Goal: Task Accomplishment & Management: Use online tool/utility

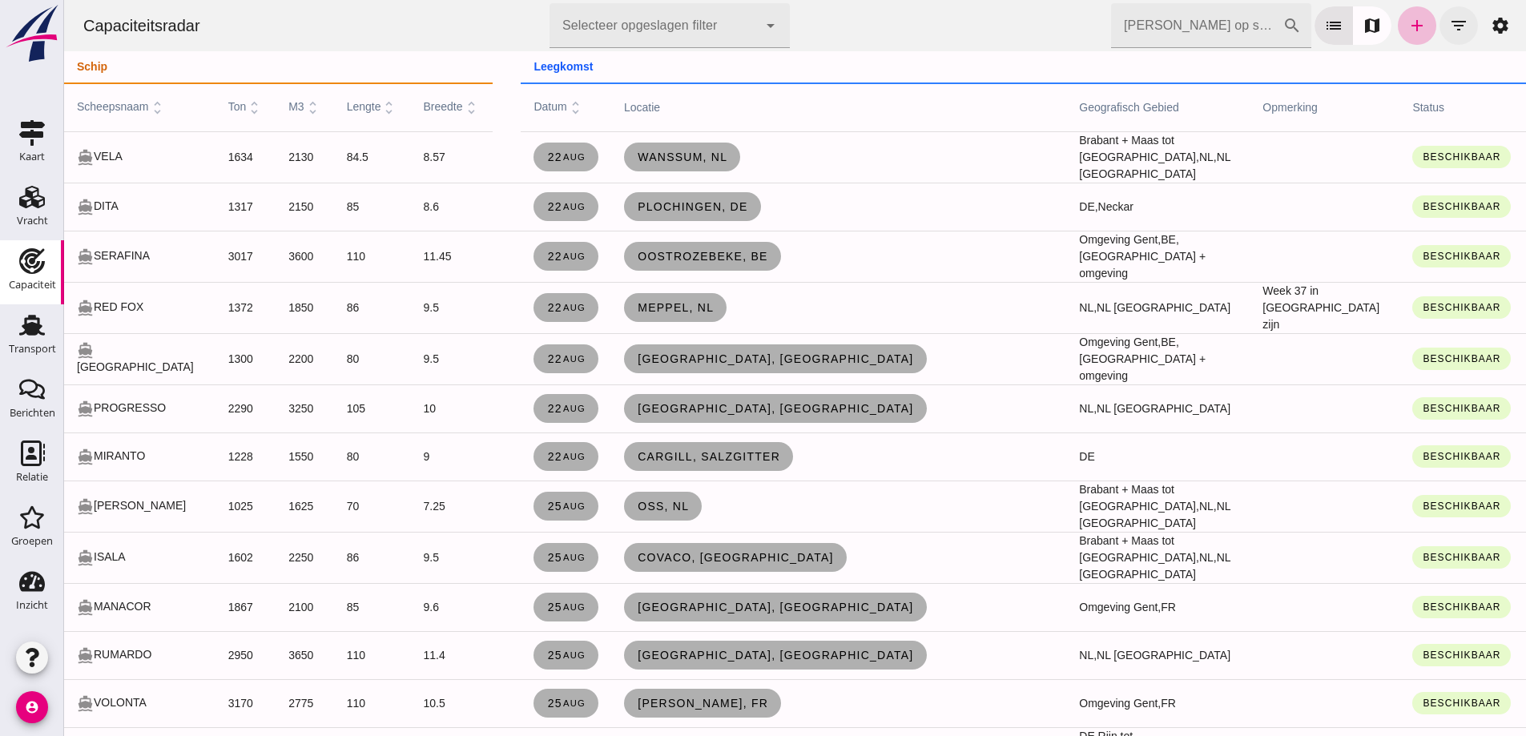
click at [1449, 26] on icon "filter_list" at bounding box center [1458, 25] width 19 height 19
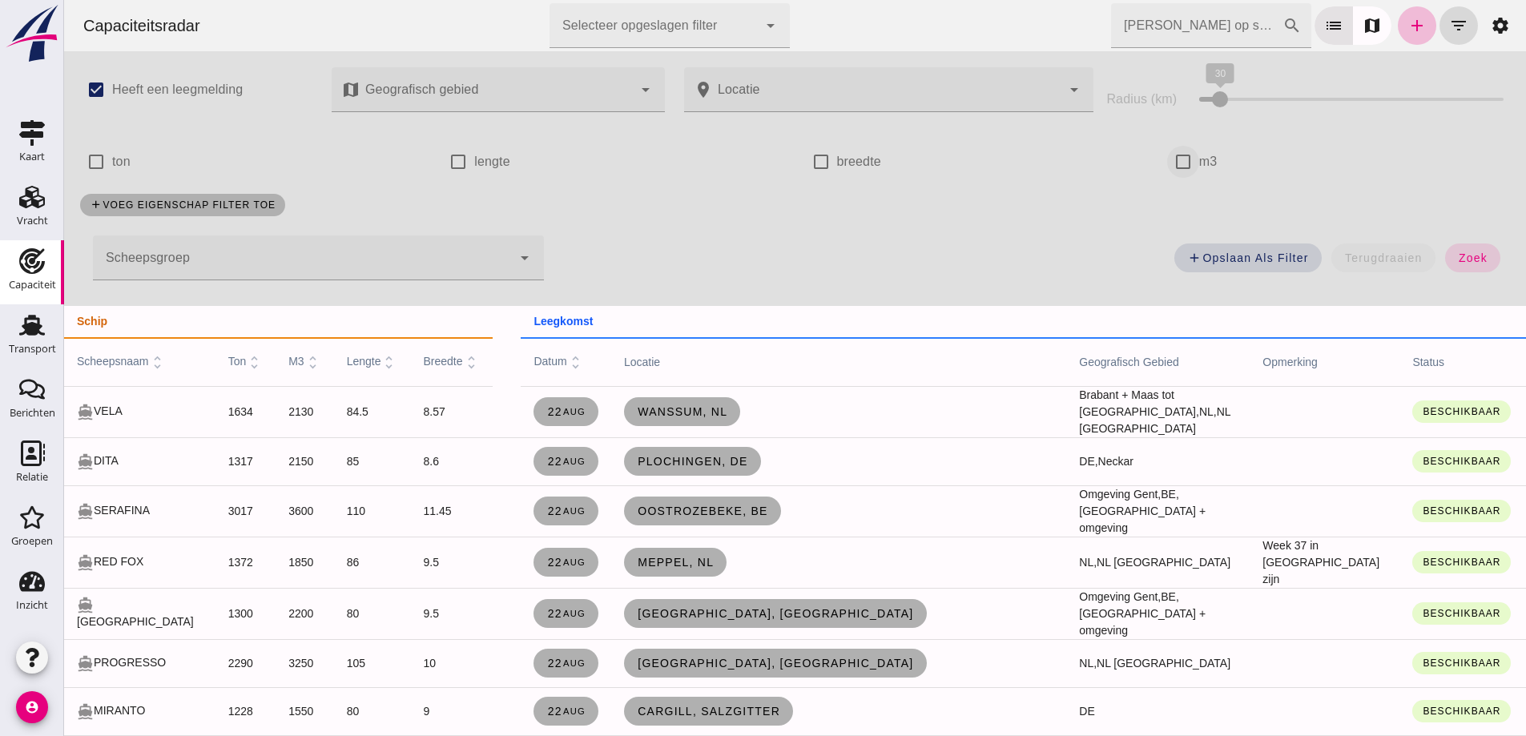
click at [1189, 155] on input "m3" at bounding box center [1183, 162] width 32 height 32
checkbox input "true"
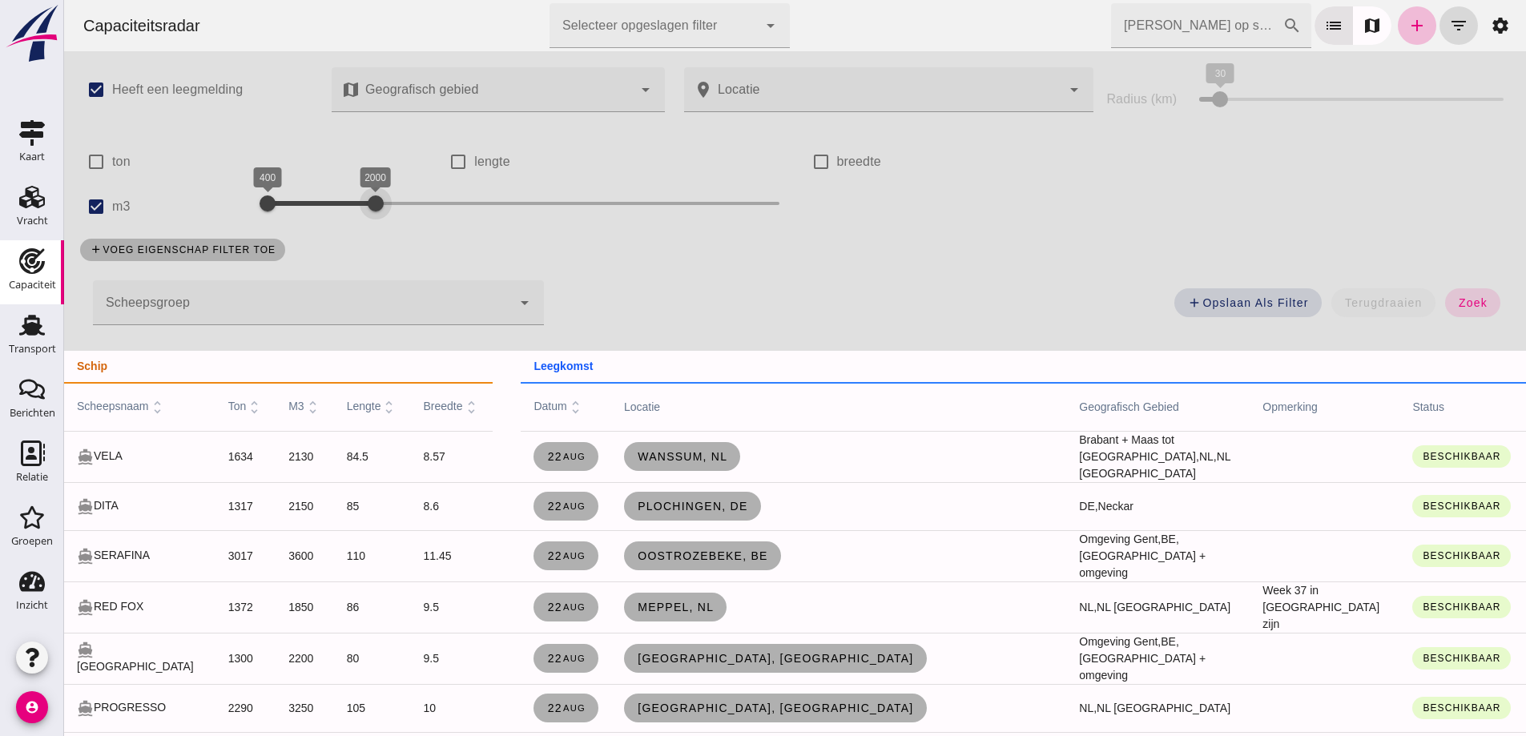
drag, startPoint x: 664, startPoint y: 204, endPoint x: 369, endPoint y: 224, distance: 295.5
click at [369, 224] on div "400 2000 400 2000" at bounding box center [523, 206] width 543 height 45
drag, startPoint x: 1432, startPoint y: 302, endPoint x: 1433, endPoint y: 274, distance: 28.1
click at [1445, 302] on button "zoek" at bounding box center [1472, 302] width 55 height 29
click at [1458, 299] on span "zoek" at bounding box center [1473, 302] width 30 height 13
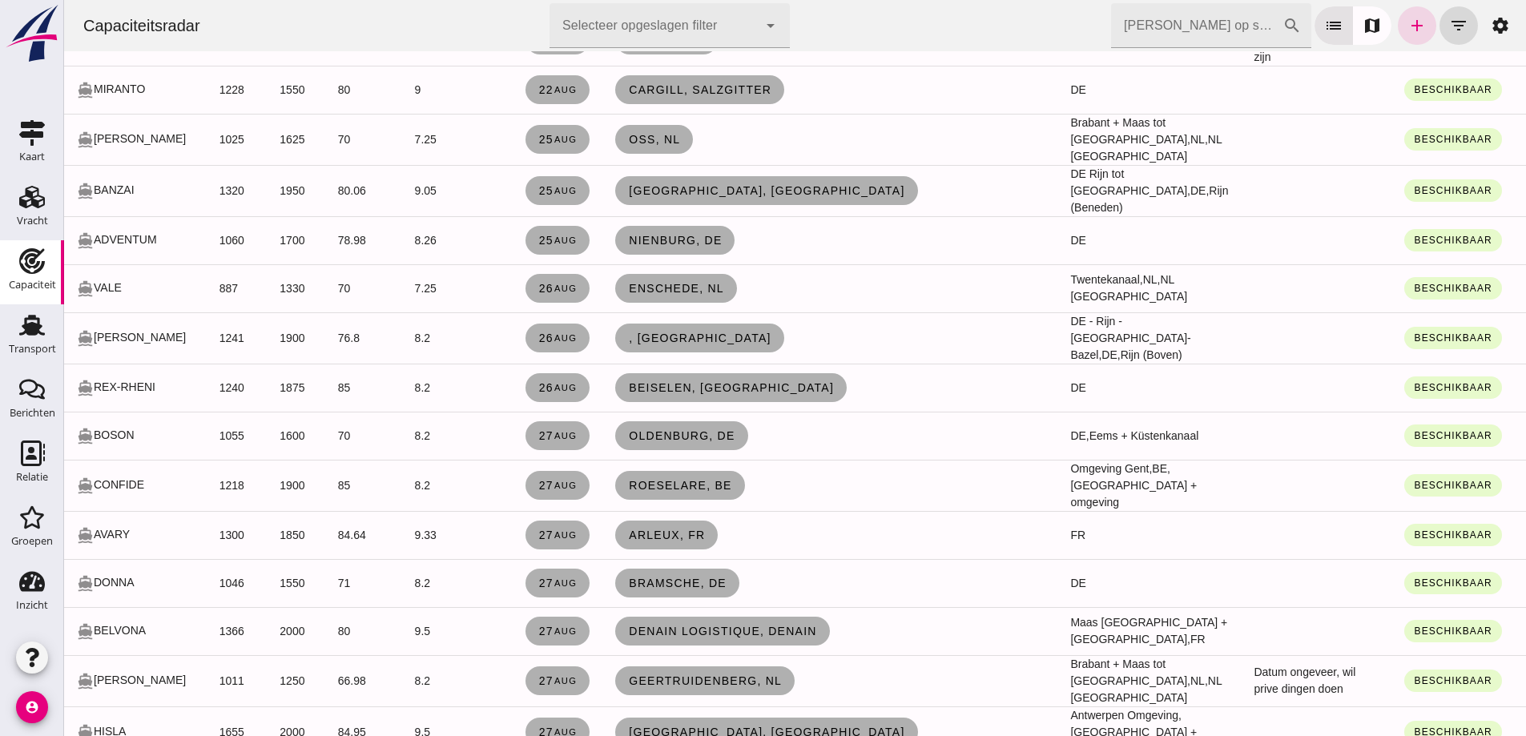
scroll to position [192, 0]
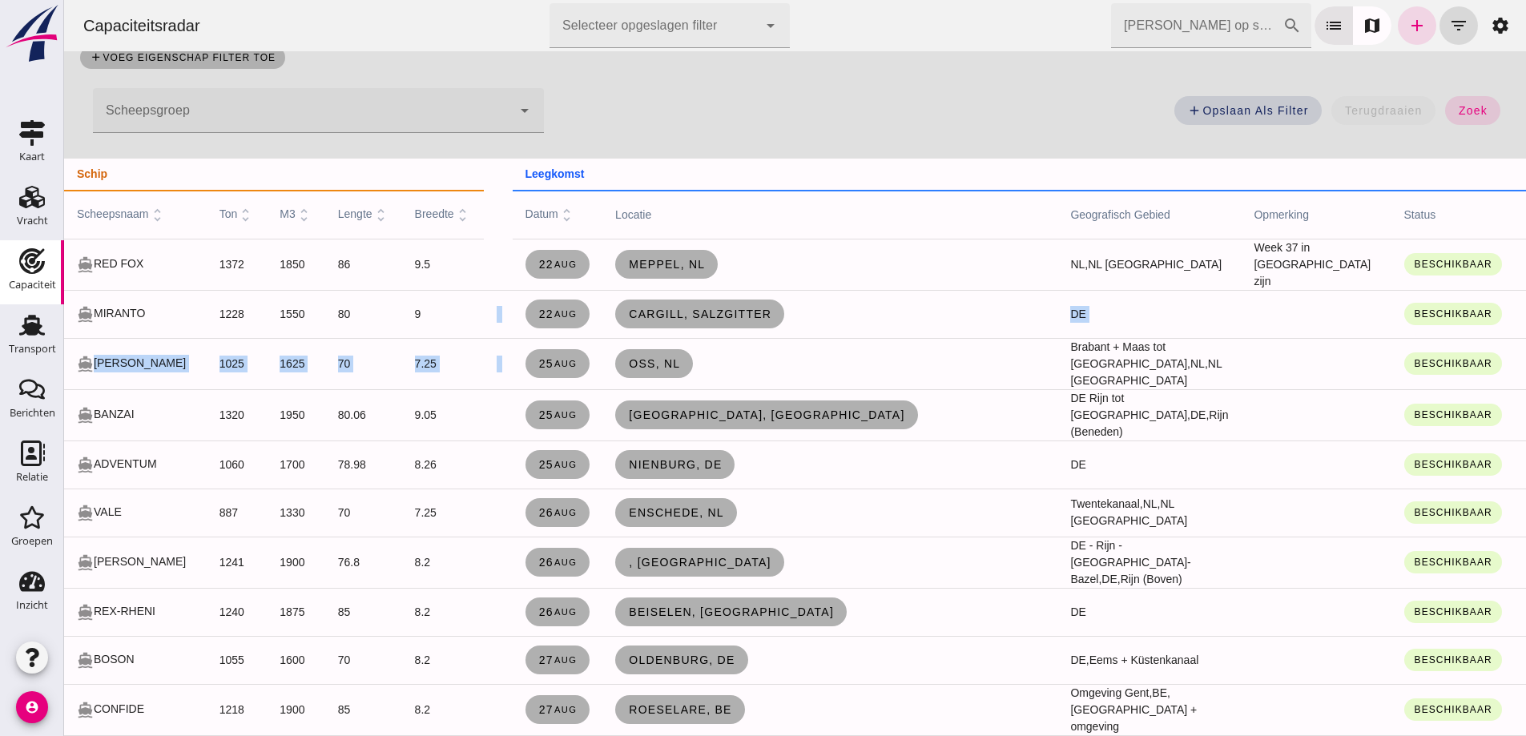
drag, startPoint x: 724, startPoint y: 363, endPoint x: 437, endPoint y: 329, distance: 288.8
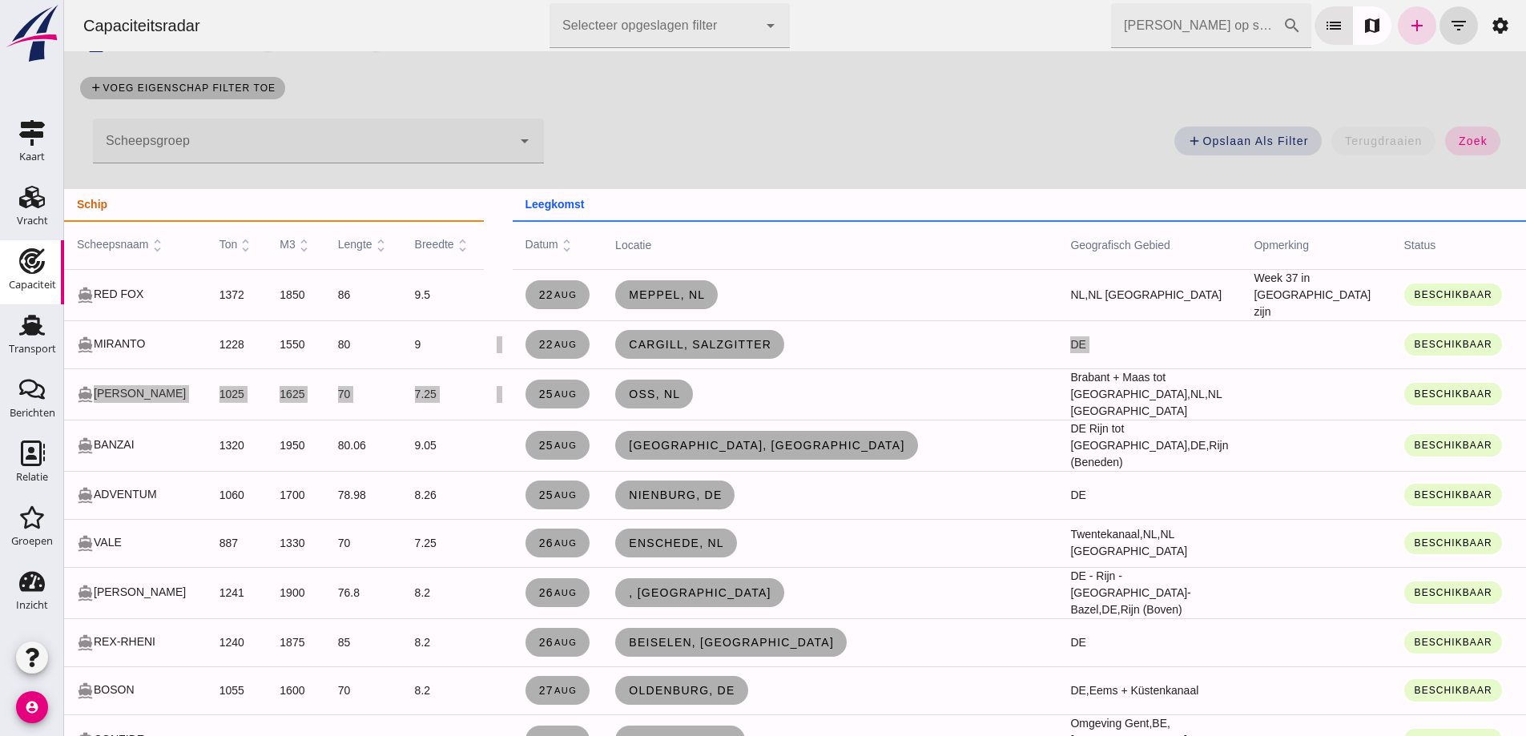
scroll to position [0, 0]
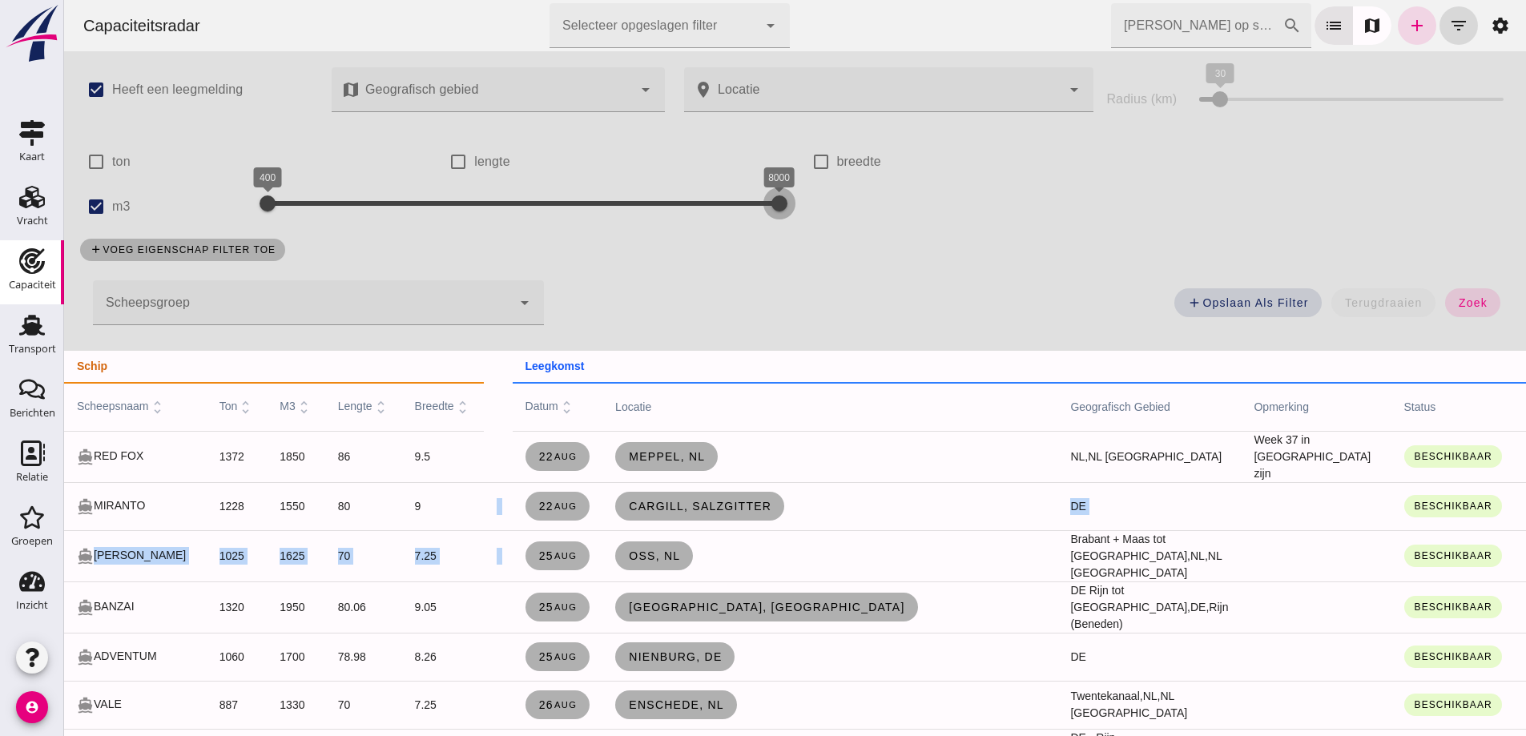
drag, startPoint x: 373, startPoint y: 201, endPoint x: 982, endPoint y: 252, distance: 611.8
click at [982, 252] on div "check_box Heeft een leegmelding map Geografisch gebied Geografisch gebied cance…" at bounding box center [795, 201] width 1462 height 300
drag, startPoint x: 1473, startPoint y: 302, endPoint x: 1203, endPoint y: 24, distance: 387.5
click at [1472, 300] on span "zoek" at bounding box center [1473, 302] width 30 height 13
click at [1202, 28] on input "Zoek op scheepsnaam" at bounding box center [1196, 25] width 171 height 45
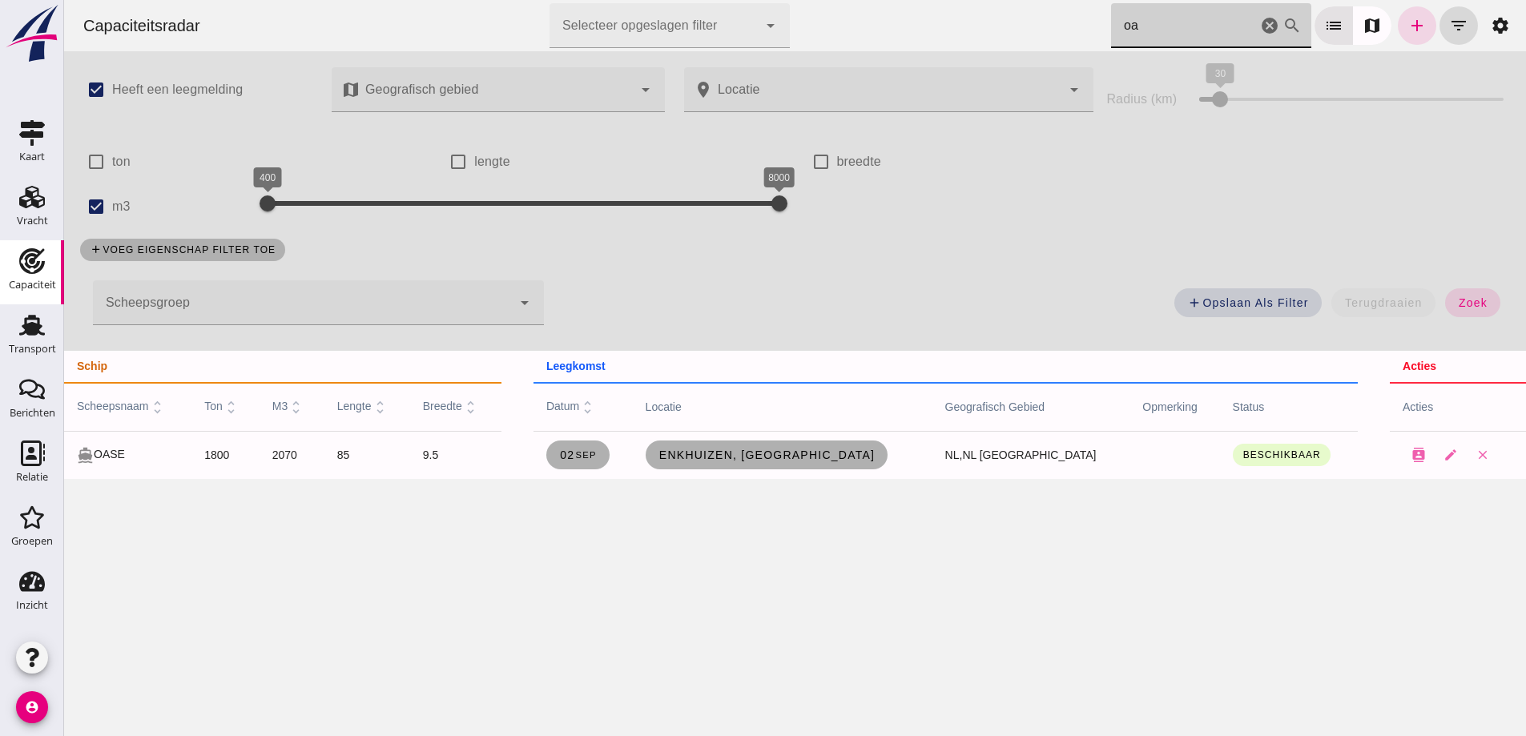
type input "oa"
drag, startPoint x: 1148, startPoint y: 31, endPoint x: 913, endPoint y: 32, distance: 234.7
click at [972, 6] on div "Capaciteitsradar Selecteer opgeslagen filter Selecteer opgeslagen filter cancel…" at bounding box center [795, 25] width 1449 height 51
click at [1149, 36] on input "Zoek op scheepsnaam" at bounding box center [1184, 25] width 146 height 45
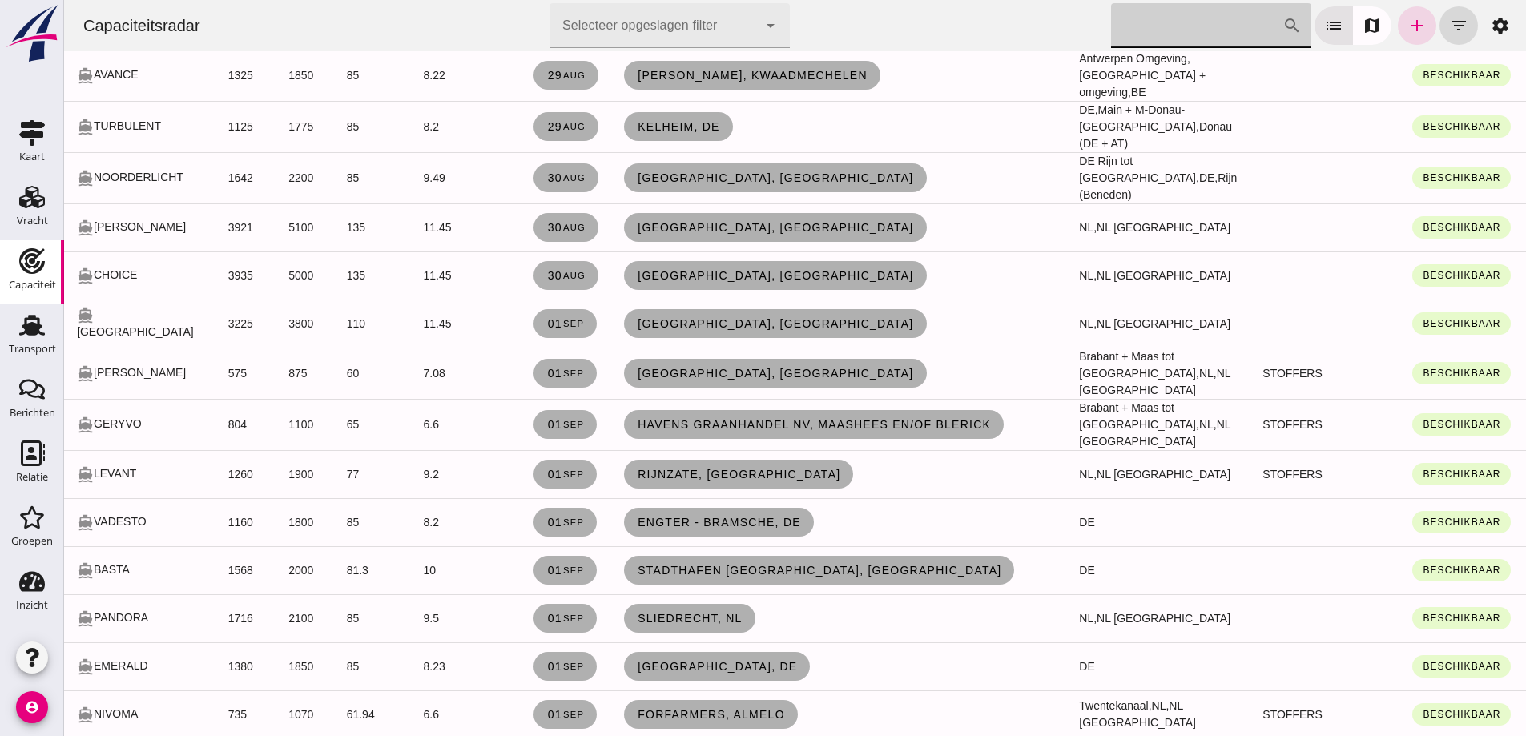
scroll to position [2484, 0]
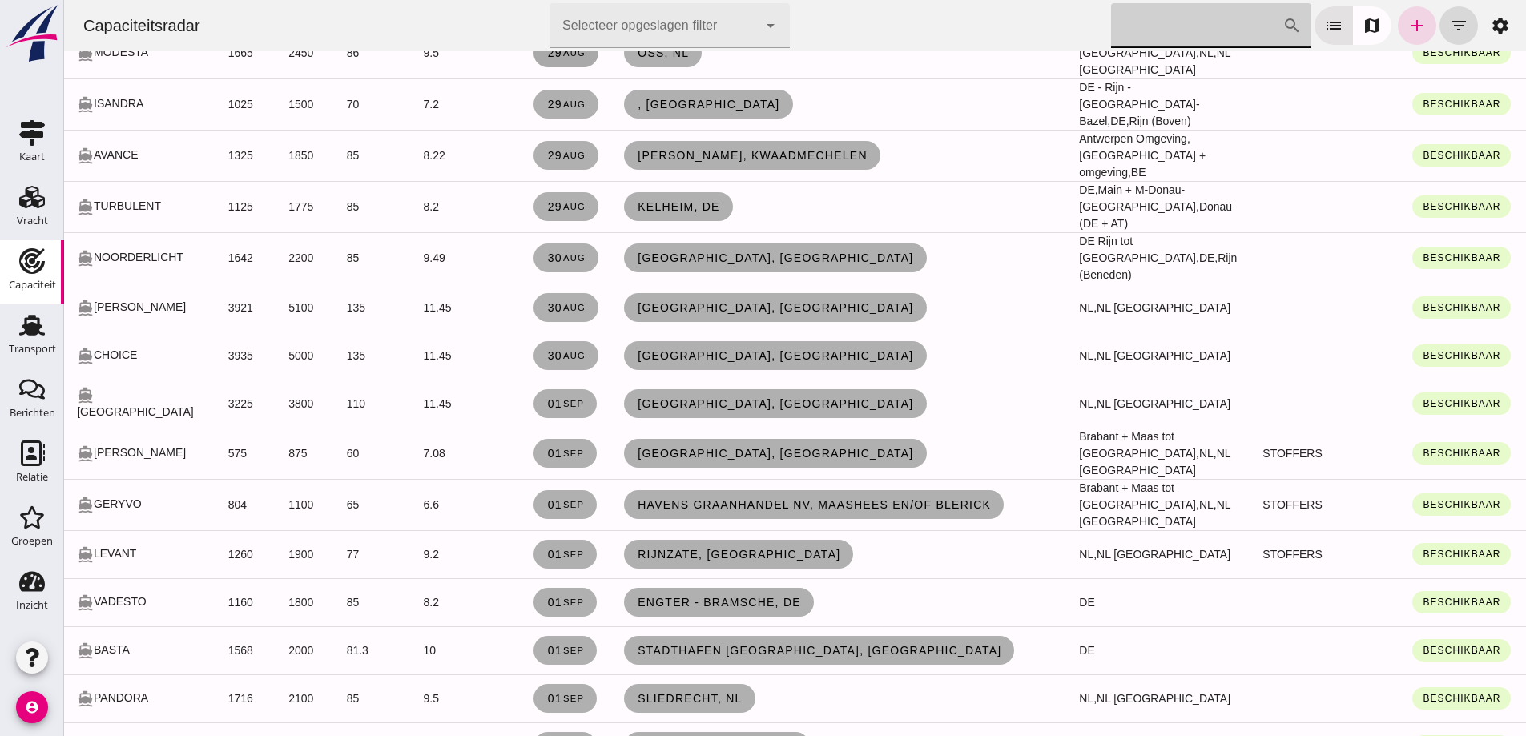
click at [547, 59] on span "29 aug" at bounding box center [565, 52] width 39 height 13
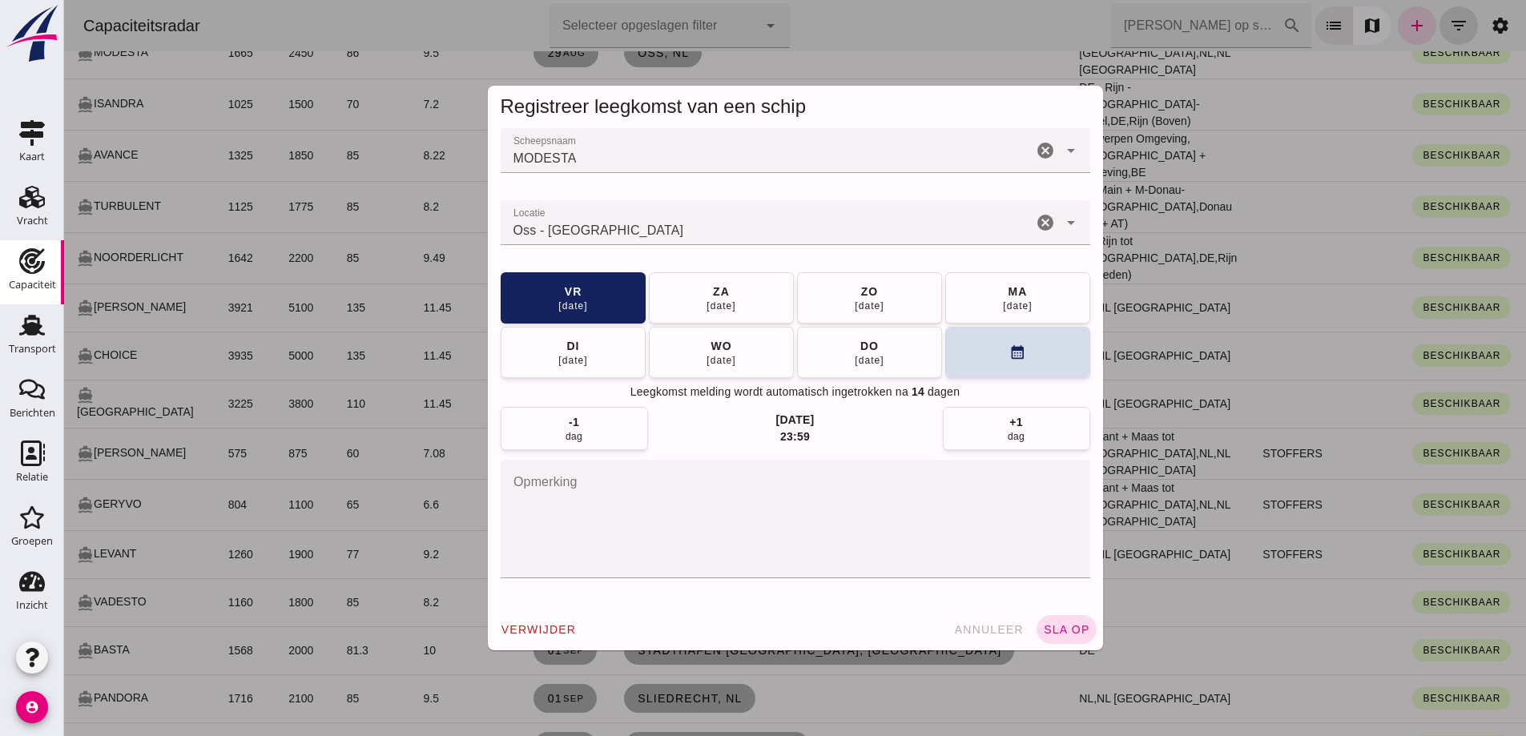
scroll to position [0, 0]
type input "Oss - Noord-Brabant"
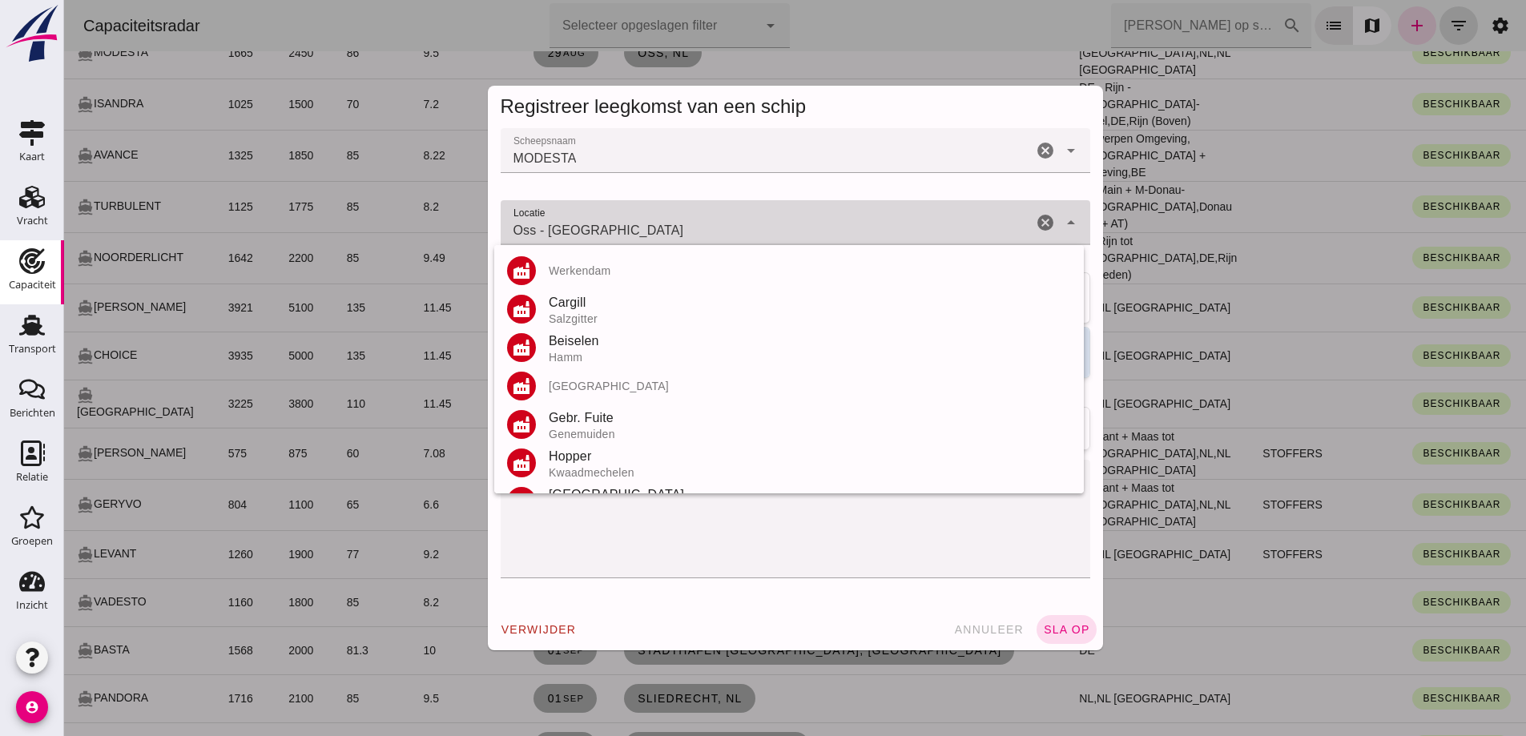
drag, startPoint x: 672, startPoint y: 240, endPoint x: 503, endPoint y: 238, distance: 169.1
click at [505, 239] on input "Oss - Noord-Brabant" at bounding box center [767, 230] width 532 height 19
click at [711, 636] on div "verwijder annuleer sla op" at bounding box center [795, 630] width 615 height 42
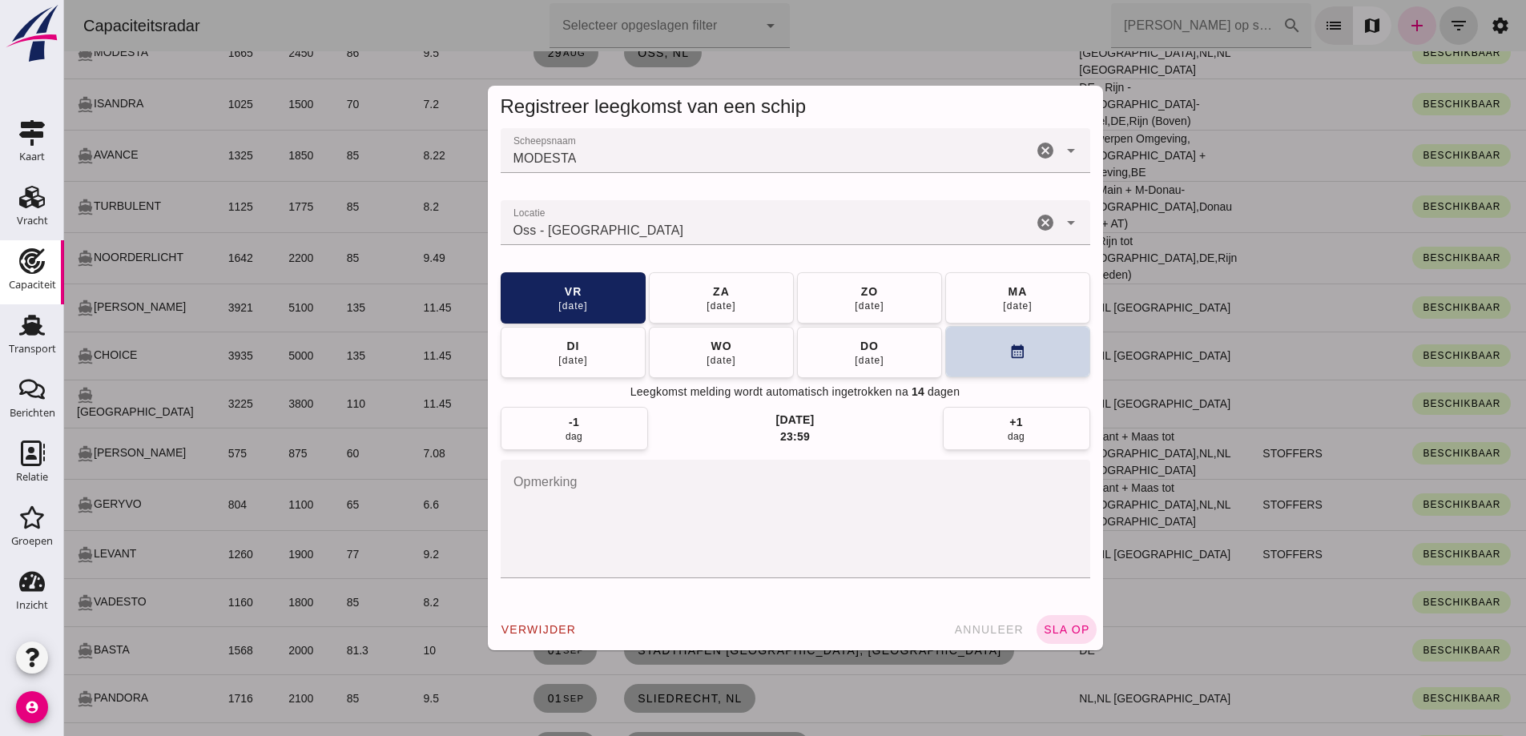
click at [1043, 369] on button "calendar_month" at bounding box center [1017, 351] width 145 height 51
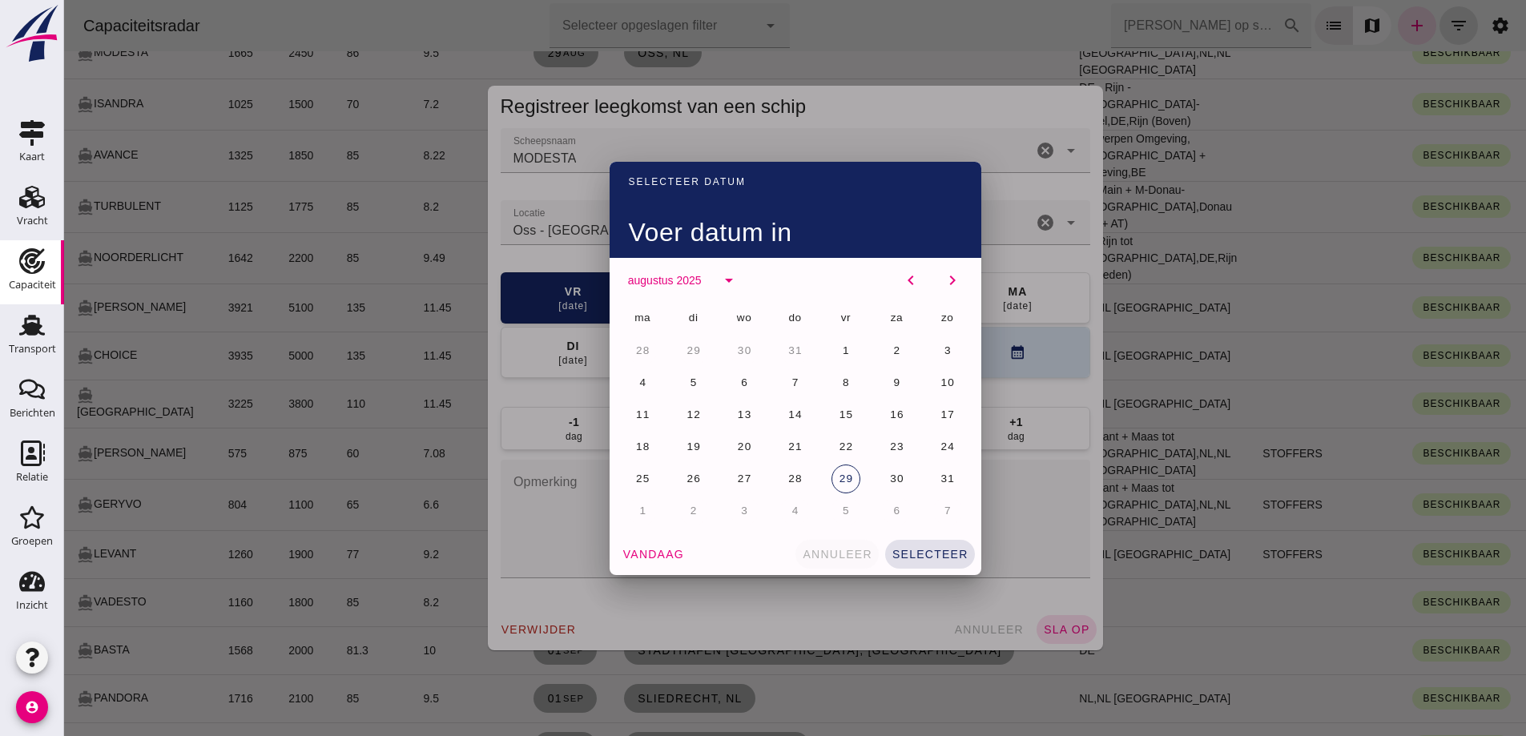
click at [811, 549] on span "annuleer" at bounding box center [837, 554] width 71 height 13
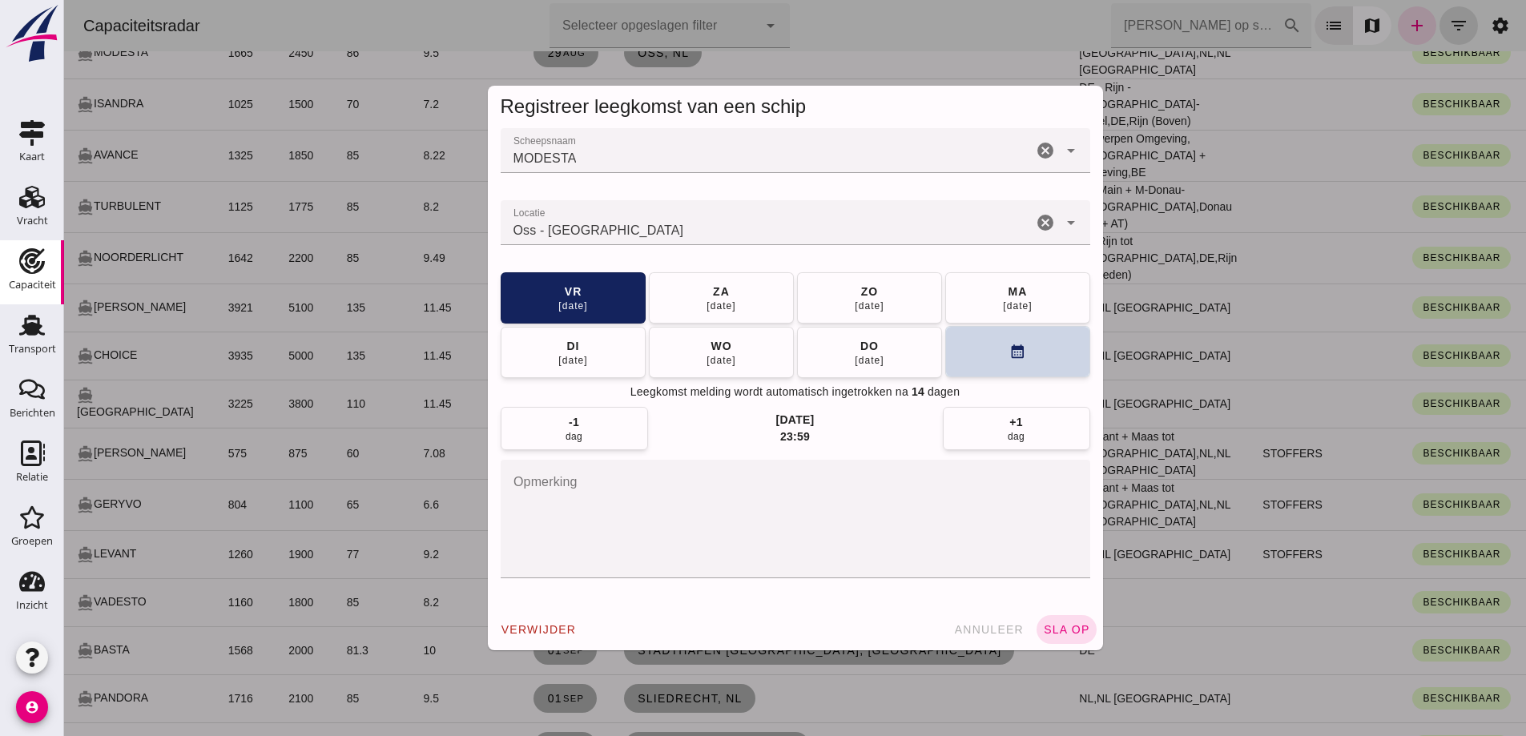
click at [1021, 358] on button "calendar_month" at bounding box center [1017, 351] width 145 height 51
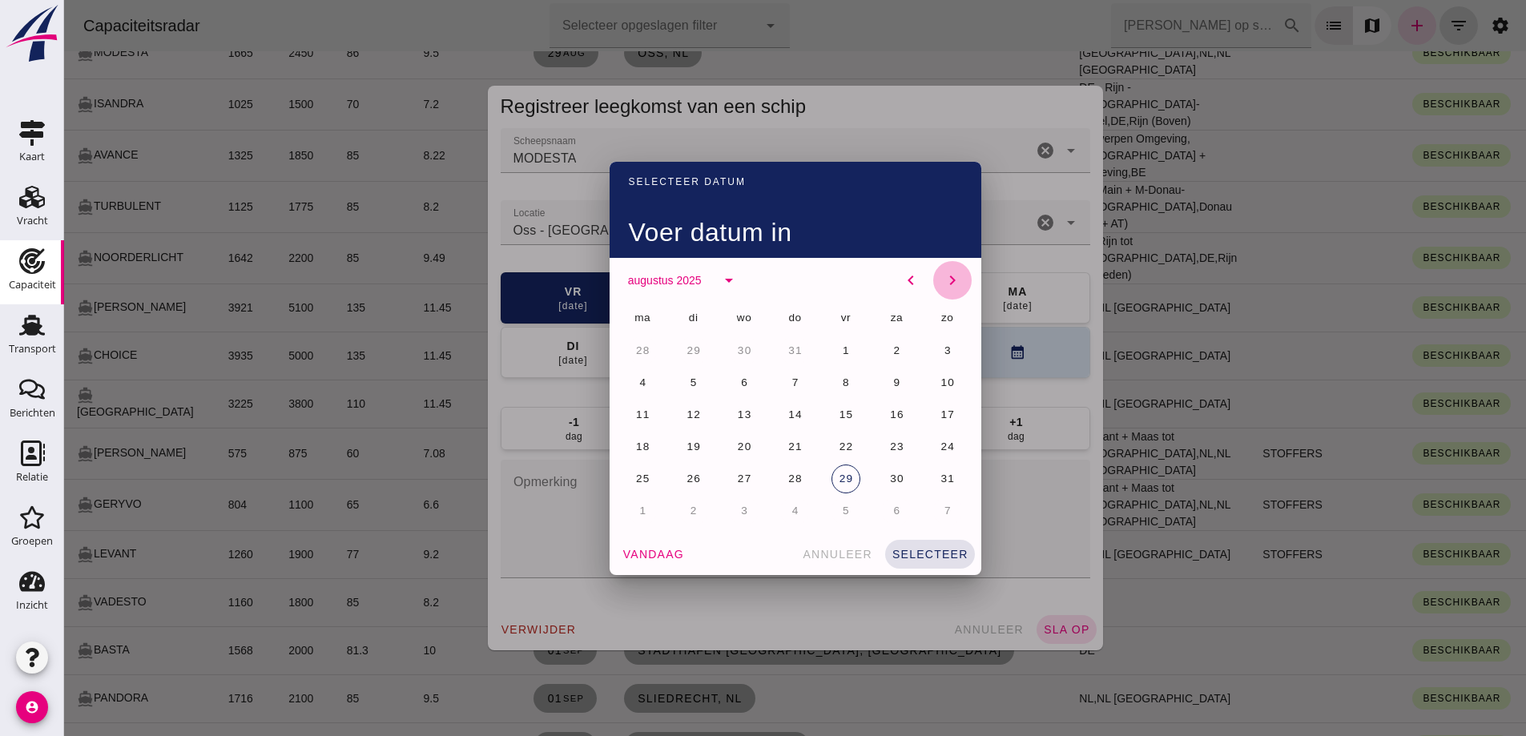
click at [949, 290] on button "chevron_right" at bounding box center [952, 280] width 38 height 38
click at [639, 389] on button "8" at bounding box center [642, 383] width 29 height 29
drag, startPoint x: 562, startPoint y: 531, endPoint x: 542, endPoint y: 497, distance: 39.5
click at [562, 526] on div at bounding box center [795, 368] width 1462 height 736
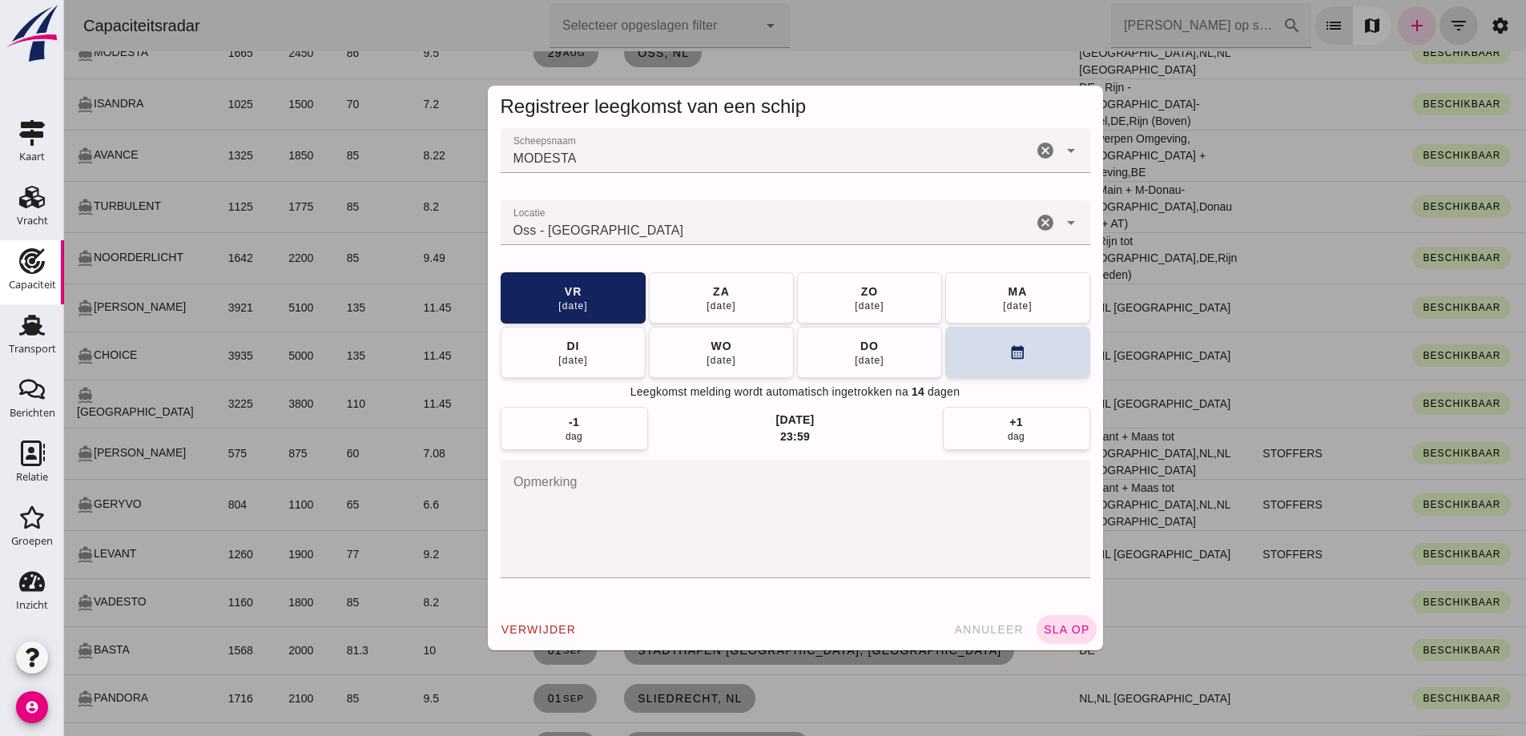
click at [542, 497] on textarea "opmerking" at bounding box center [796, 519] width 590 height 119
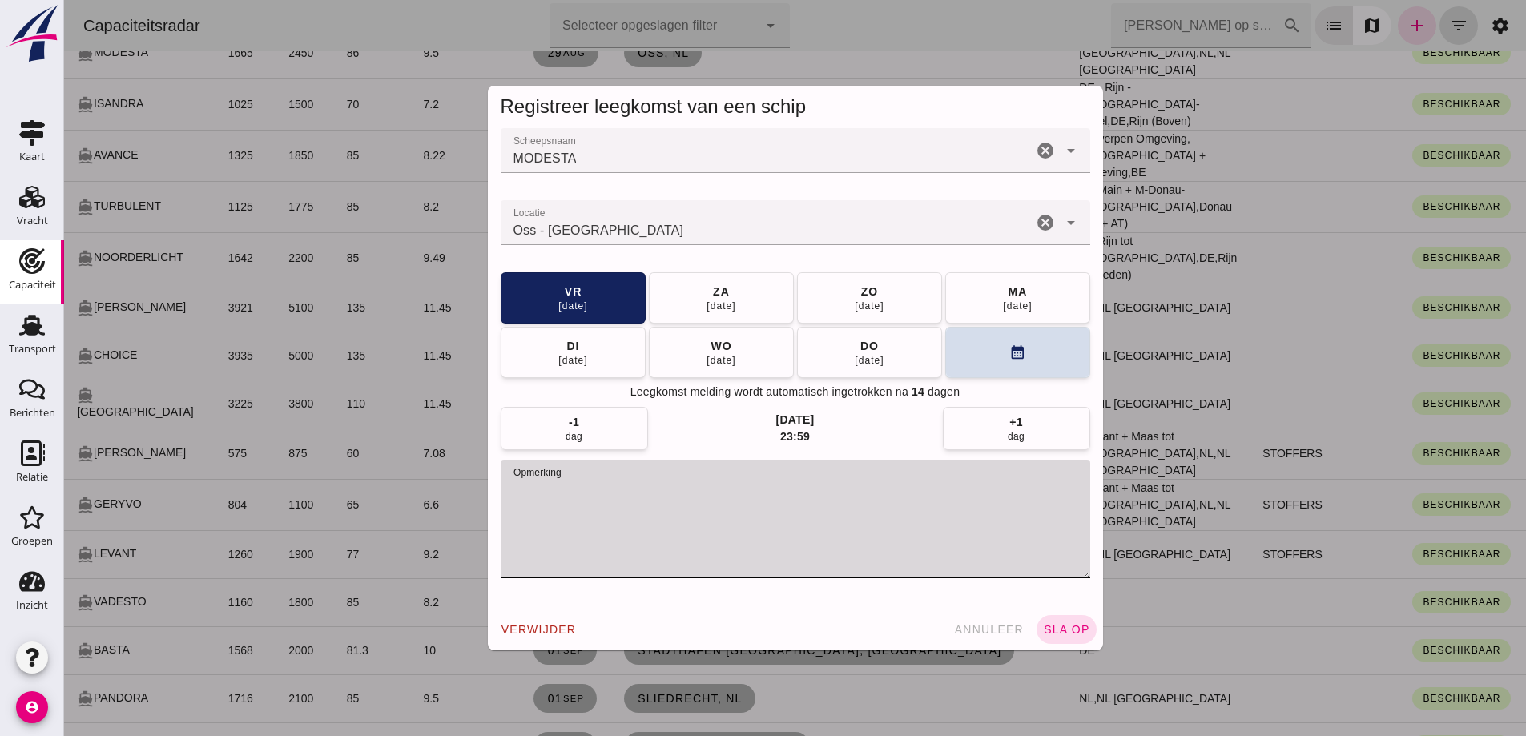
type textarea "s"
type textarea "S"
type textarea "l"
type textarea "Laatste reis schip is verkocht"
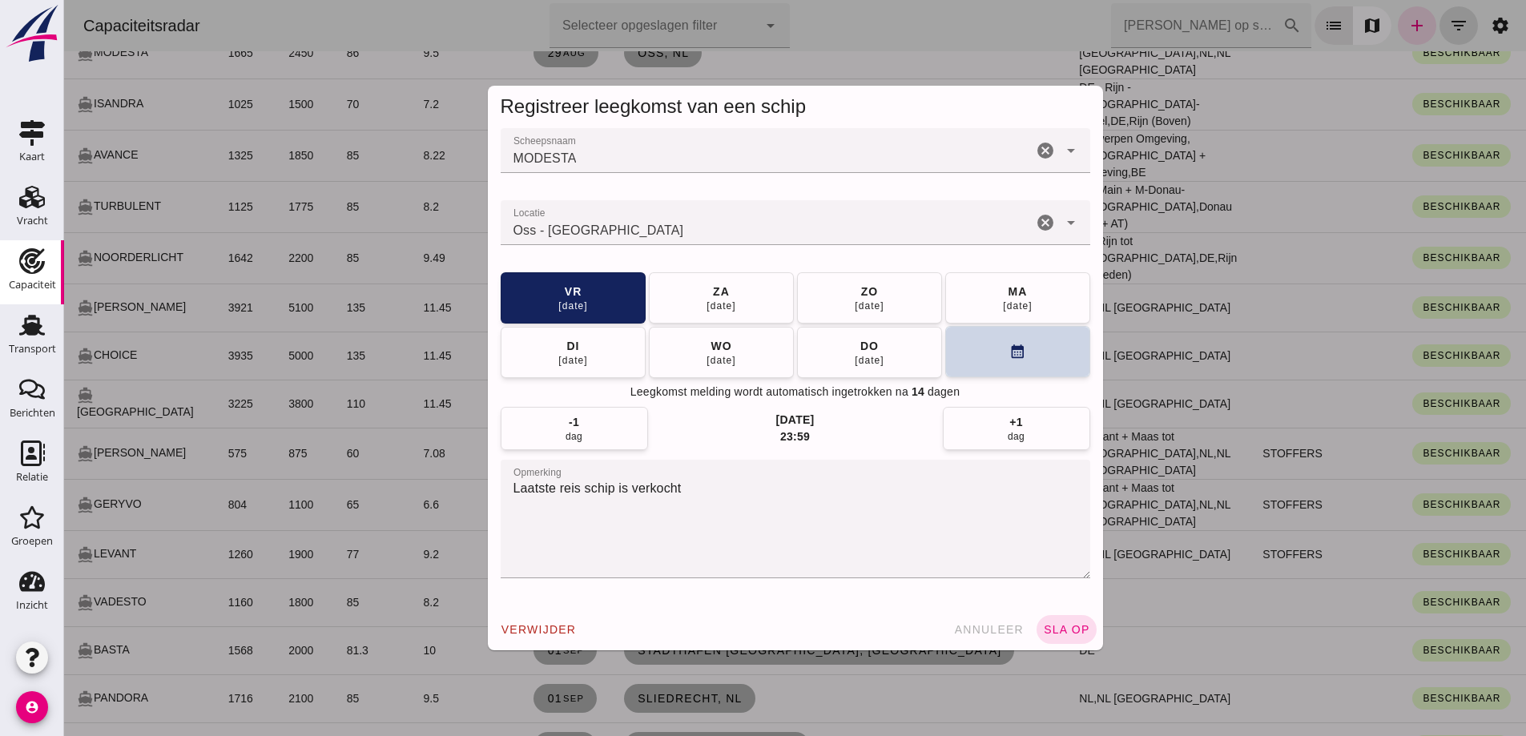
click at [963, 364] on button "calendar_month" at bounding box center [1017, 351] width 145 height 51
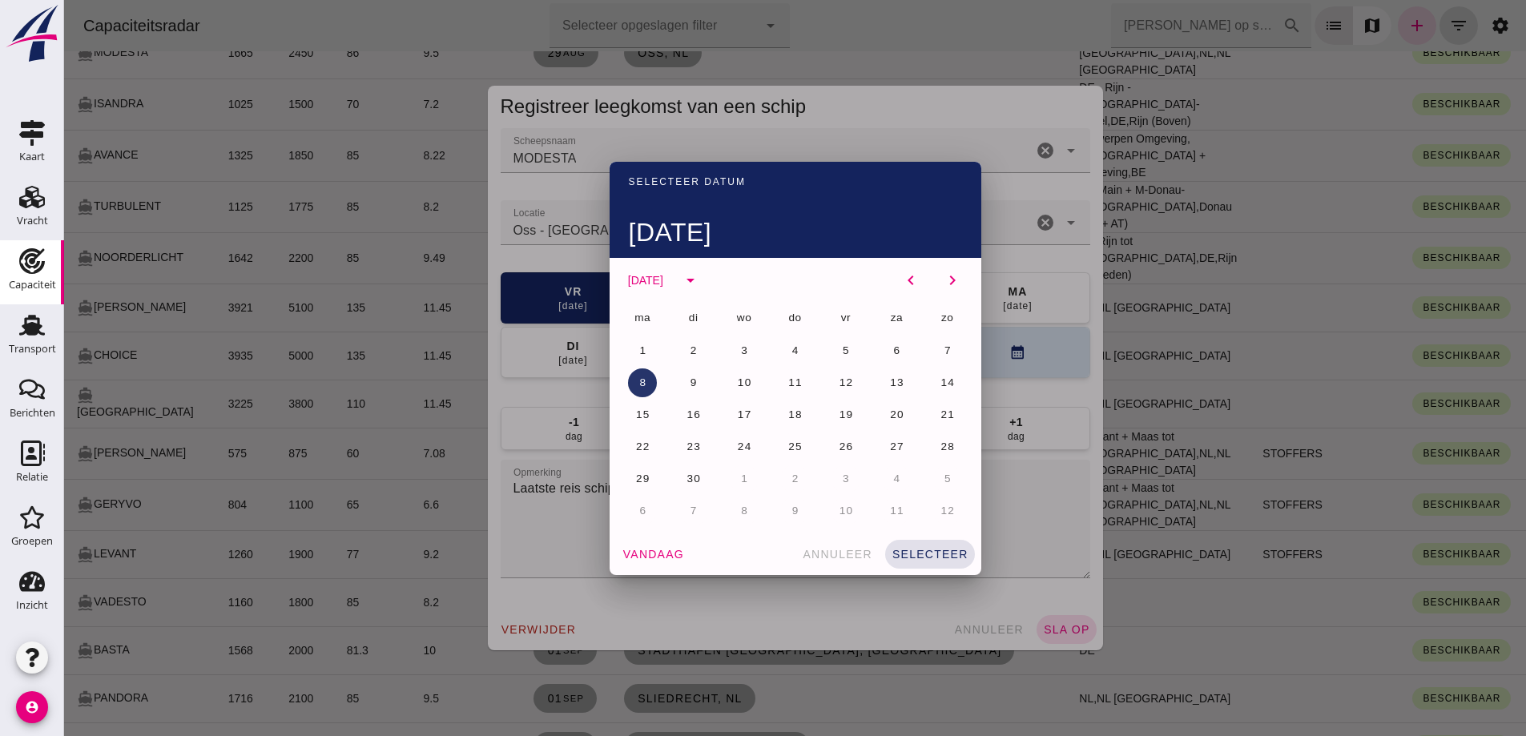
click at [642, 376] on button "8" at bounding box center [642, 383] width 29 height 29
click at [930, 549] on span "selecteer" at bounding box center [930, 554] width 77 height 13
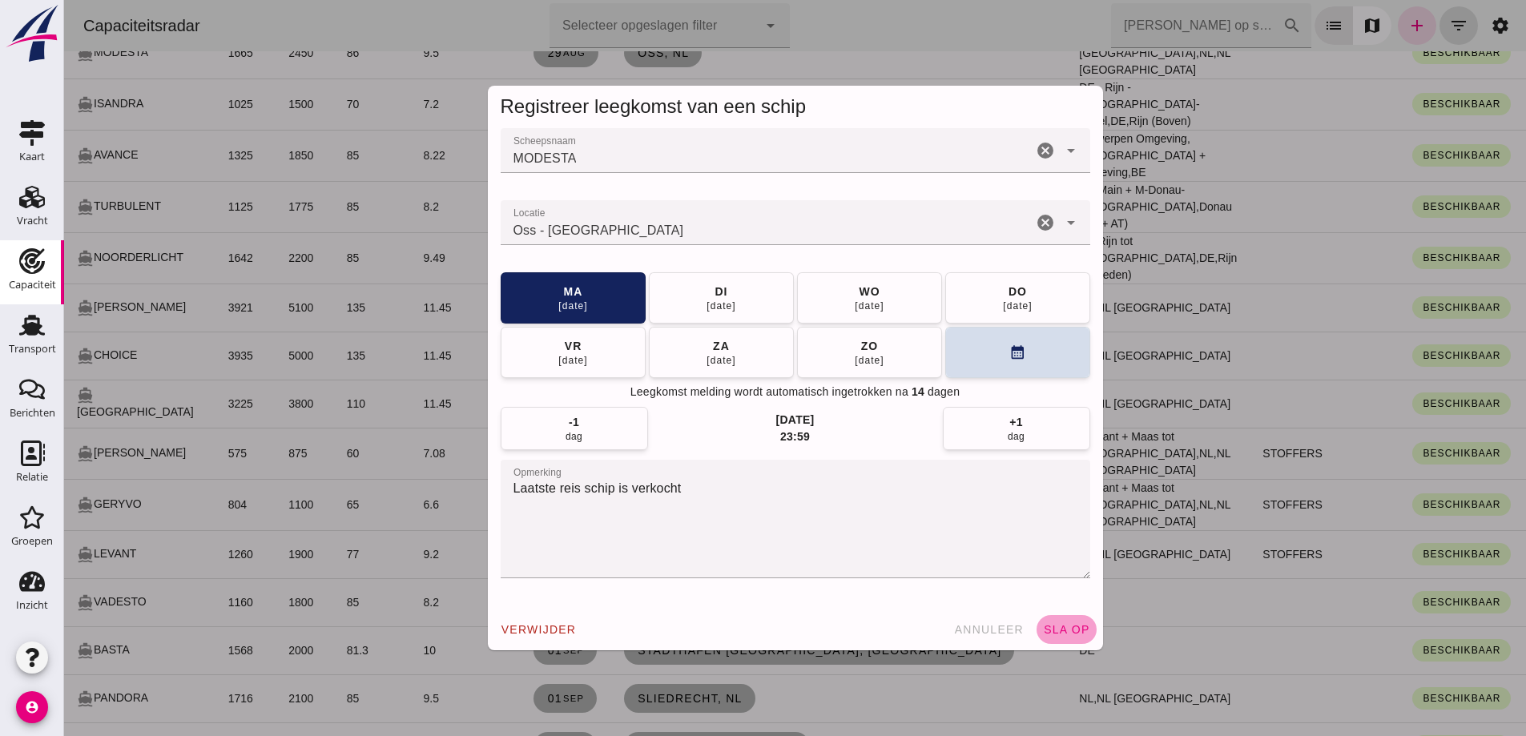
click at [1065, 631] on span "sla op" at bounding box center [1066, 629] width 47 height 13
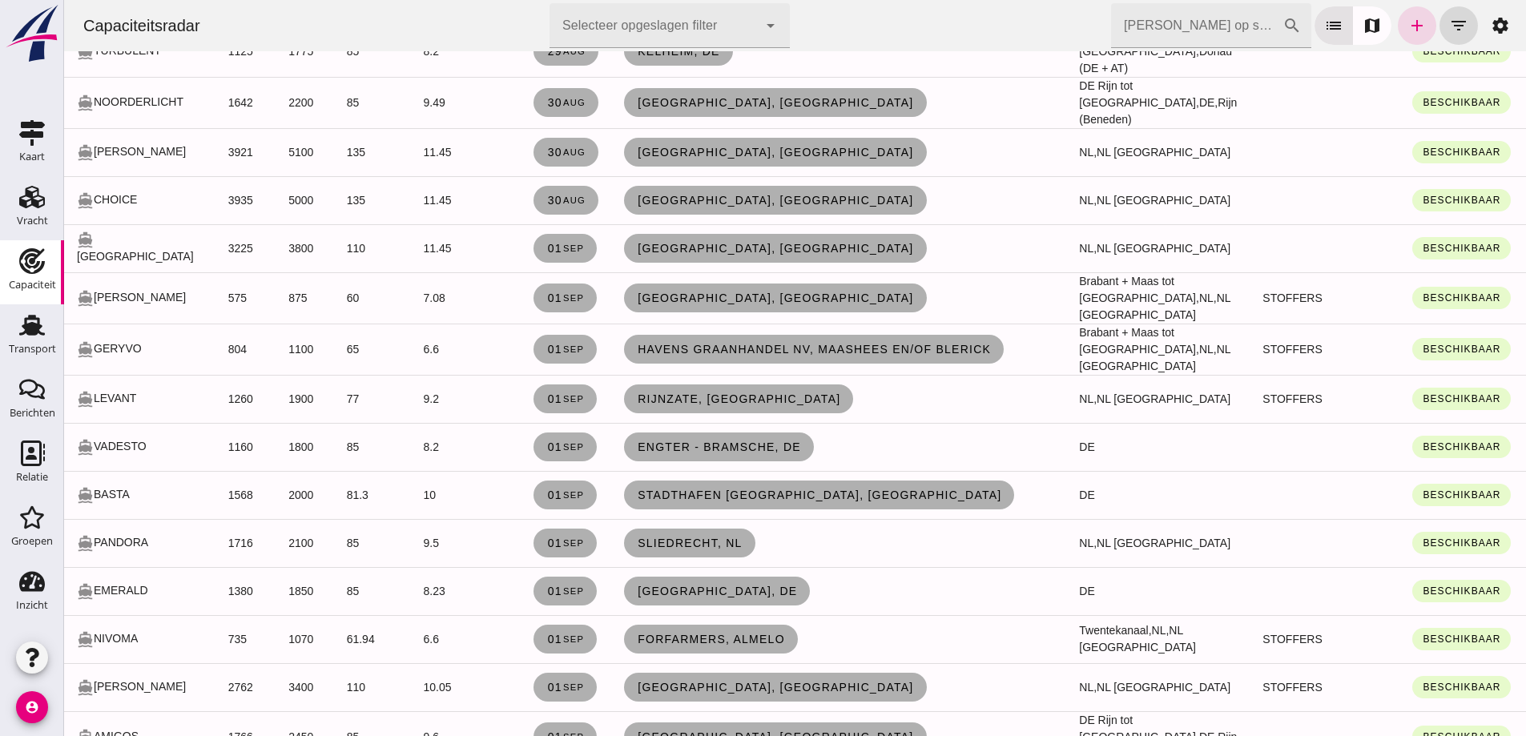
scroll to position [2564, 0]
